Goal: Information Seeking & Learning: Learn about a topic

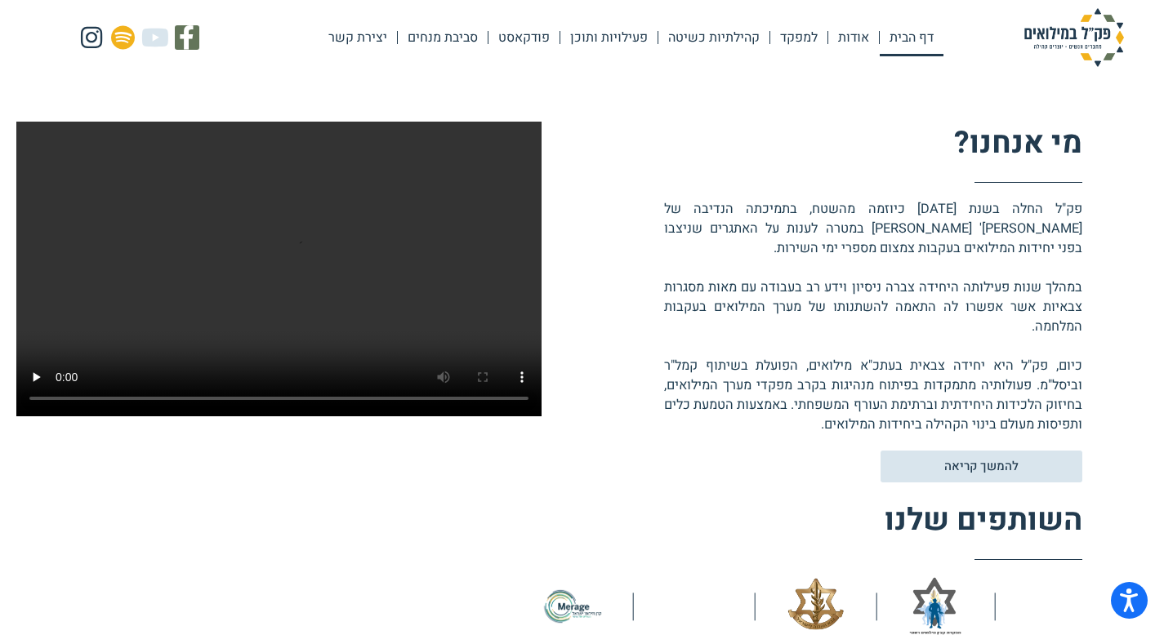
scroll to position [378, 0]
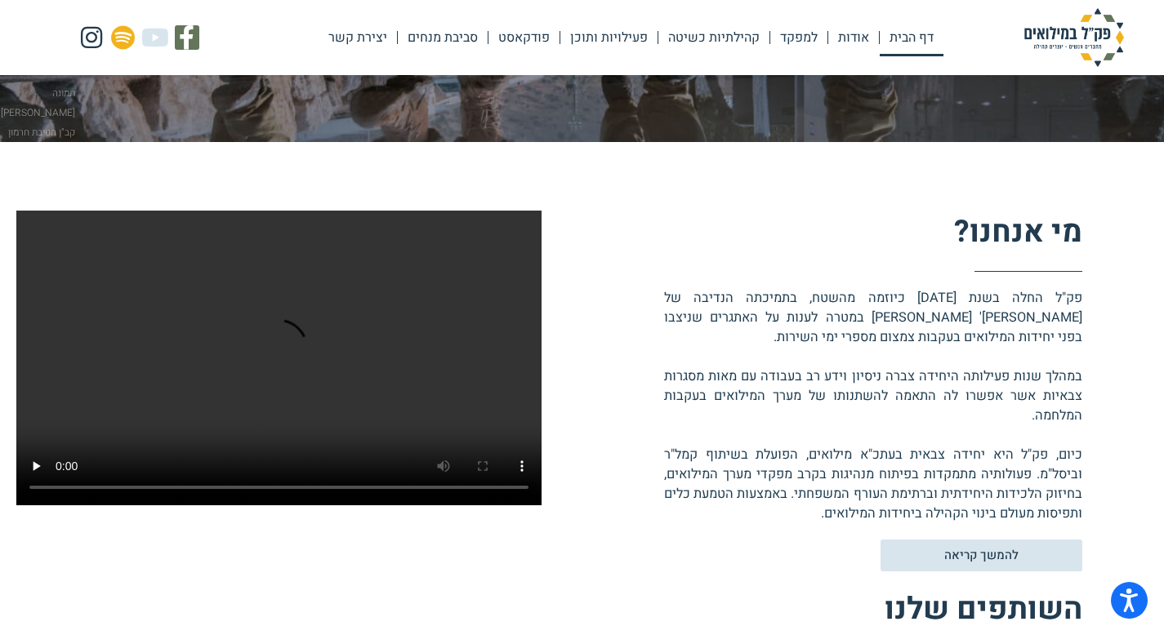
click at [322, 303] on video at bounding box center [278, 358] width 525 height 295
drag, startPoint x: 877, startPoint y: 295, endPoint x: 771, endPoint y: 505, distance: 235.2
click at [771, 505] on p "פק"ל החלה בשנת [DATE] כיוזמה מהשטח, בתמיכתה הנדיבה של [PERSON_NAME]' [PERSON_NA…" at bounding box center [873, 405] width 418 height 235
drag, startPoint x: 762, startPoint y: 506, endPoint x: 1093, endPoint y: 231, distance: 429.8
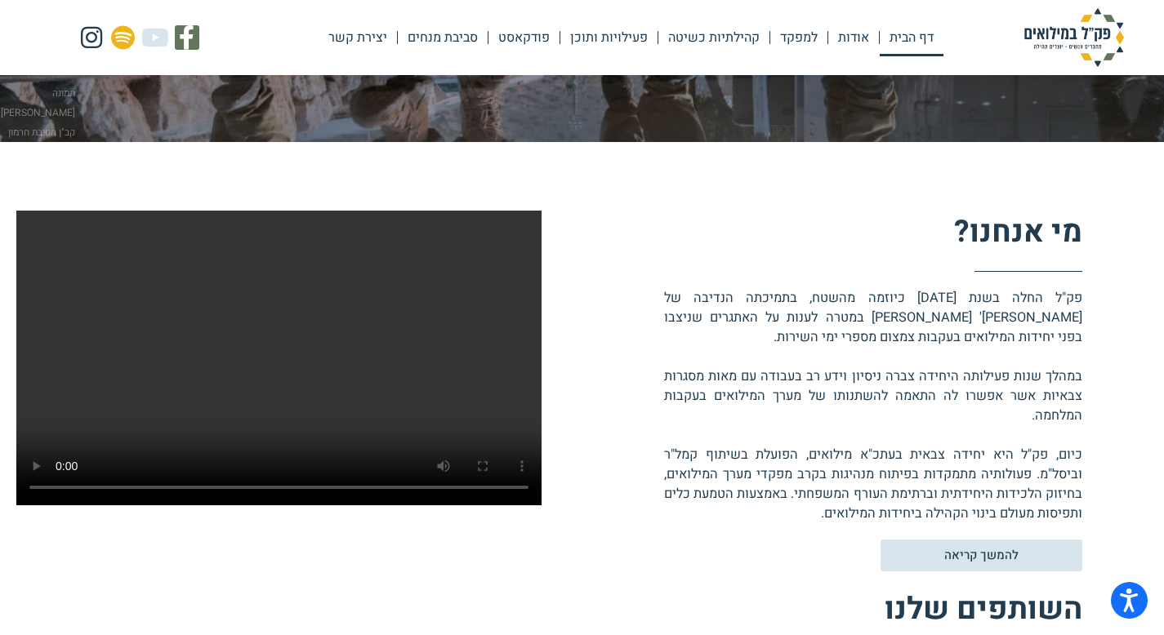
click at [1093, 231] on div "מי אנחנו? [PERSON_NAME]"ל החלה בשנת [DATE] כיוזמה מהשטח, בתמיכתה הנדיבה של [PER…" at bounding box center [582, 468] width 1164 height 653
drag, startPoint x: 1091, startPoint y: 227, endPoint x: 796, endPoint y: 510, distance: 409.6
click at [796, 510] on div "מי אנחנו? [PERSON_NAME]"ל החלה בשנת [DATE] כיוזמה מהשטח, בתמיכתה הנדיבה של [PER…" at bounding box center [582, 468] width 1164 height 653
click at [794, 510] on p "פק"ל החלה בשנת [DATE] כיוזמה מהשטח, בתמיכתה הנדיבה של [PERSON_NAME]' [PERSON_NA…" at bounding box center [873, 405] width 418 height 235
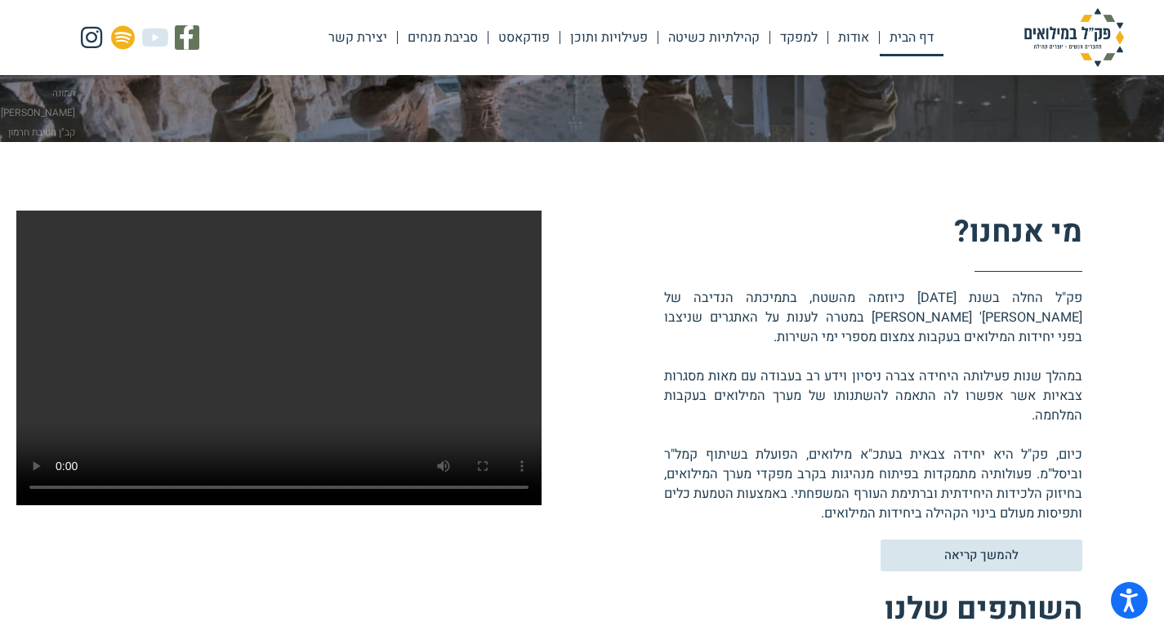
drag, startPoint x: 774, startPoint y: 512, endPoint x: 1103, endPoint y: 228, distance: 434.3
click at [1103, 228] on div "מי אנחנו? [PERSON_NAME]"ל החלה בשנת [DATE] כיוזמה מהשטח, בתמיכתה הנדיבה של [PER…" at bounding box center [582, 468] width 1164 height 653
drag, startPoint x: 1069, startPoint y: 256, endPoint x: 753, endPoint y: 512, distance: 407.1
click at [753, 512] on div "מי אנחנו? [PERSON_NAME]"ל החלה בשנת [DATE] כיוזמה מהשטח, בתמיכתה הנדיבה של [PER…" at bounding box center [582, 468] width 1164 height 653
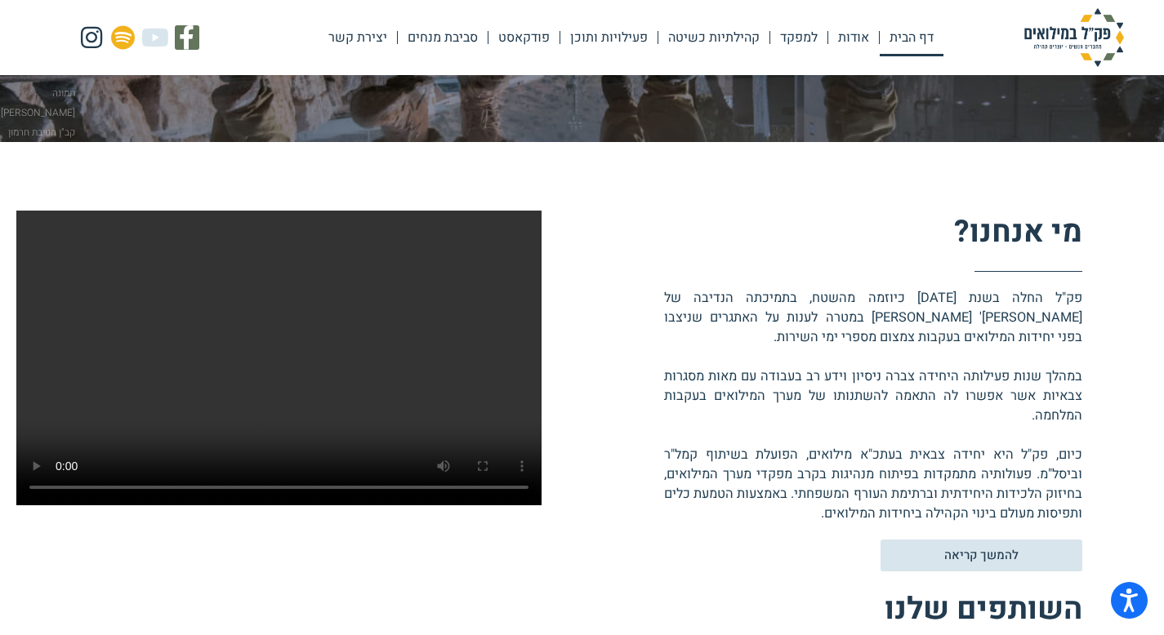
click at [753, 512] on p "פק"ל החלה בשנת [DATE] כיוזמה מהשטח, בתמיכתה הנדיבה של [PERSON_NAME]' [PERSON_NA…" at bounding box center [873, 405] width 418 height 235
drag, startPoint x: 753, startPoint y: 512, endPoint x: 1082, endPoint y: 240, distance: 427.0
click at [1082, 240] on div "מי אנחנו? [PERSON_NAME]"ל החלה בשנת [DATE] כיוזמה מהשטח, בתמיכתה הנדיבה של [PER…" at bounding box center [582, 468] width 1164 height 653
drag, startPoint x: 1081, startPoint y: 222, endPoint x: 818, endPoint y: 519, distance: 396.3
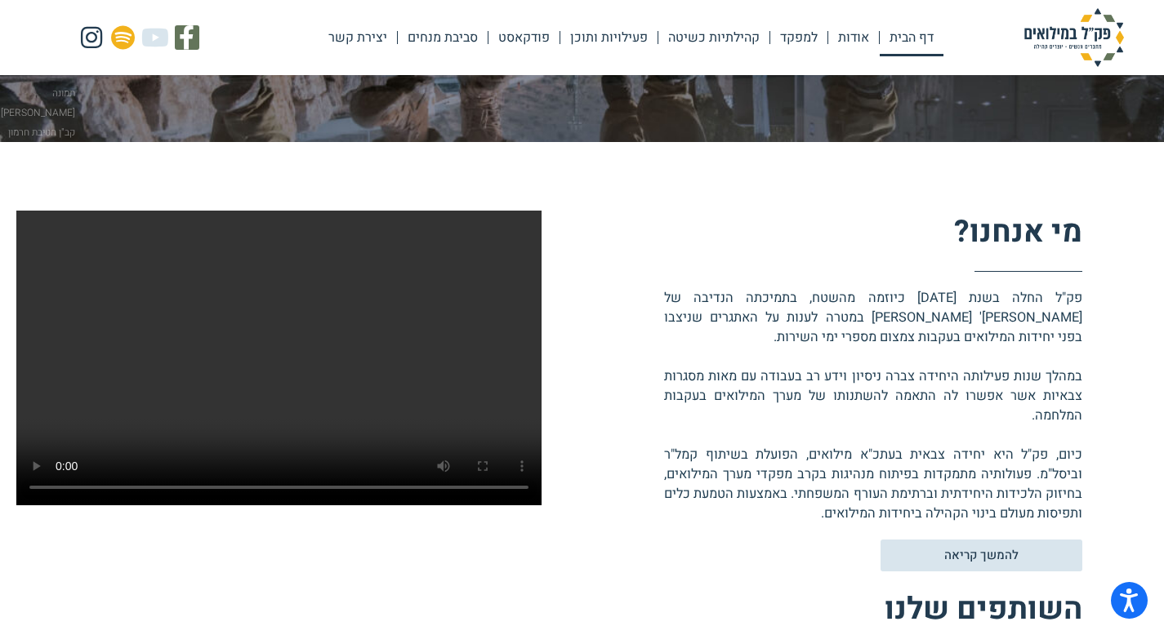
click at [818, 519] on div "מי אנחנו? [PERSON_NAME]"ל החלה בשנת [DATE] כיוזמה מהשטח, בתמיכתה הנדיבה של [PER…" at bounding box center [813, 367] width 542 height 313
